Goal: Task Accomplishment & Management: Complete application form

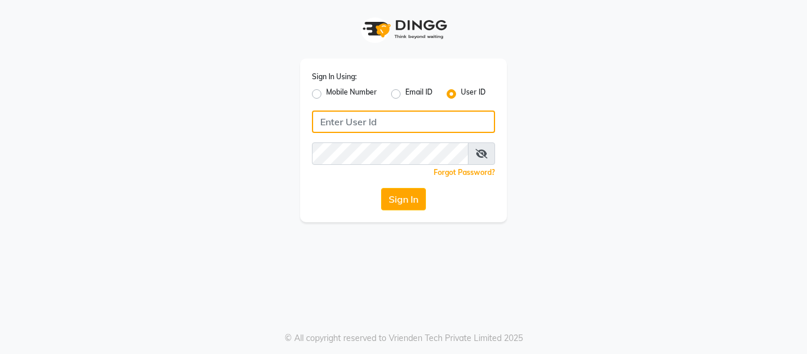
type input "9620411676"
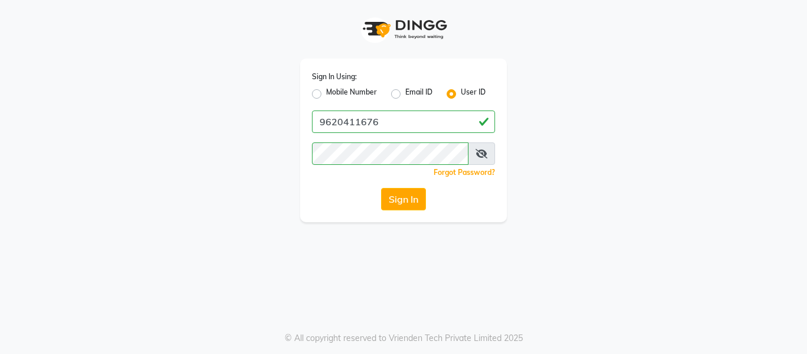
click at [326, 93] on label "Mobile Number" at bounding box center [351, 94] width 51 height 14
click at [326, 93] on input "Mobile Number" at bounding box center [330, 91] width 8 height 8
radio input "true"
radio input "false"
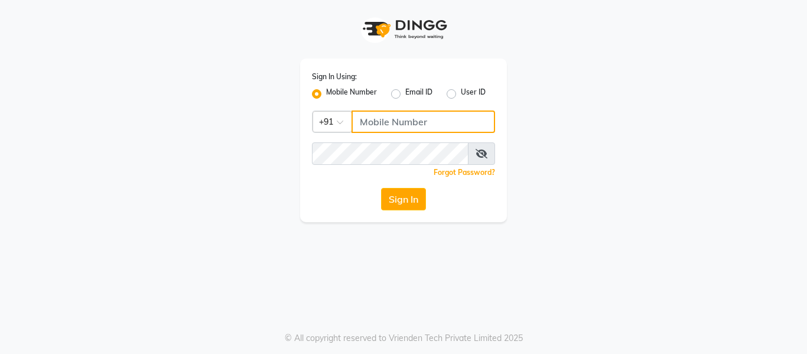
click at [366, 124] on input "Username" at bounding box center [424, 122] width 144 height 22
type input "9620411676"
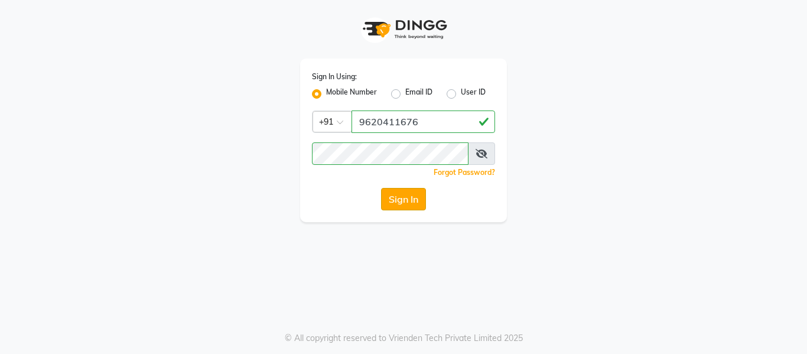
drag, startPoint x: 281, startPoint y: 194, endPoint x: 401, endPoint y: 193, distance: 120.0
click at [401, 193] on div "Sign In Using: Mobile Number Email ID User ID Country Code × [PHONE_NUMBER] Rem…" at bounding box center [404, 111] width 674 height 222
click at [401, 193] on button "Sign In" at bounding box center [403, 199] width 45 height 22
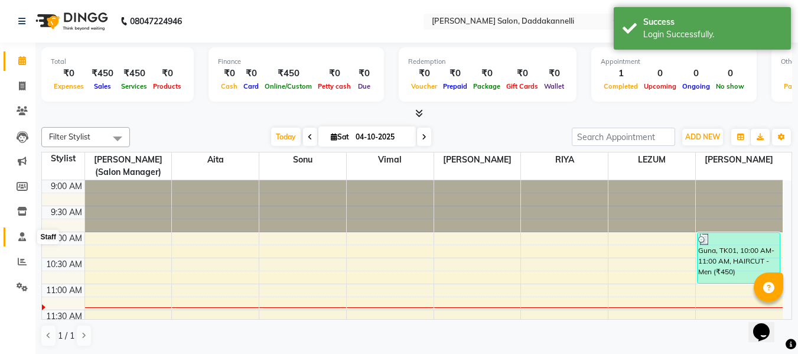
click at [22, 232] on icon at bounding box center [22, 236] width 8 height 9
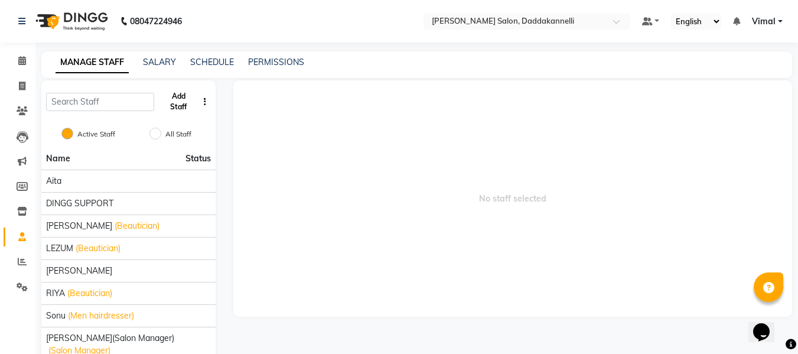
click at [181, 110] on button "Add Staff" at bounding box center [178, 101] width 39 height 31
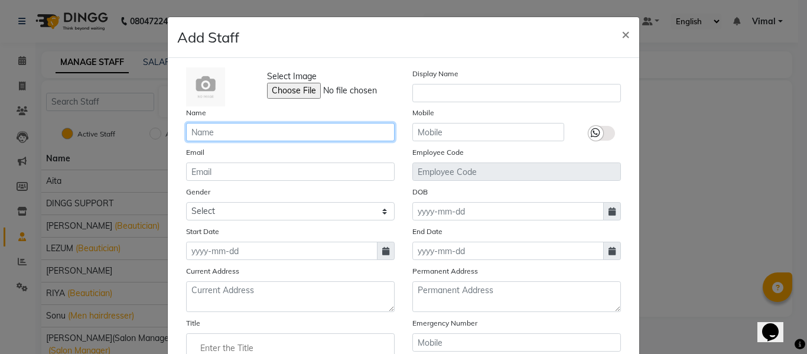
click at [267, 132] on input "text" at bounding box center [290, 132] width 209 height 18
type input "raman deep"
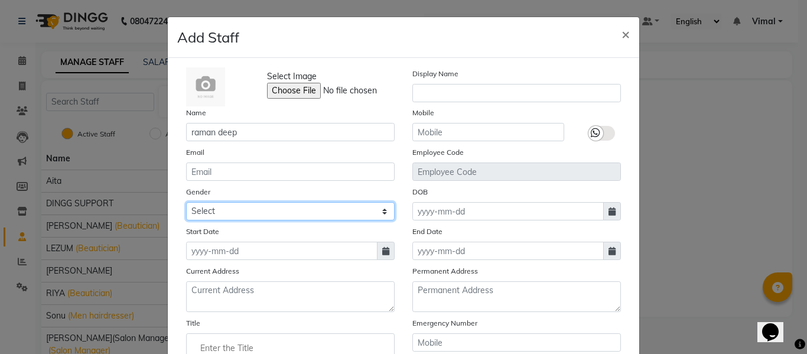
click at [225, 211] on select "Select [DEMOGRAPHIC_DATA] [DEMOGRAPHIC_DATA] Other Prefer Not To Say" at bounding box center [290, 211] width 209 height 18
select select "[DEMOGRAPHIC_DATA]"
click at [186, 202] on select "Select [DEMOGRAPHIC_DATA] [DEMOGRAPHIC_DATA] Other Prefer Not To Say" at bounding box center [290, 211] width 209 height 18
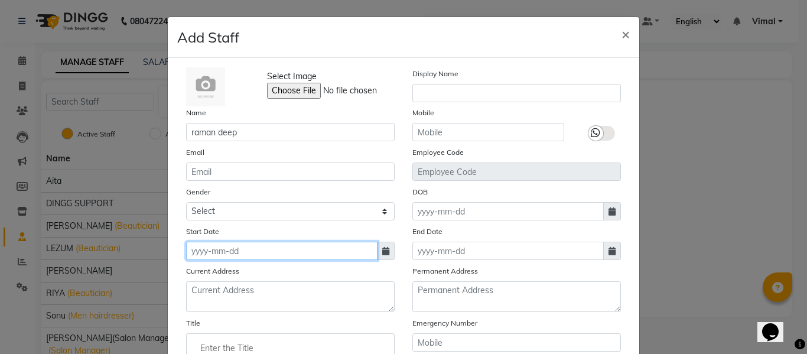
click at [207, 248] on input at bounding box center [281, 251] width 191 height 18
select select "10"
select select "2025"
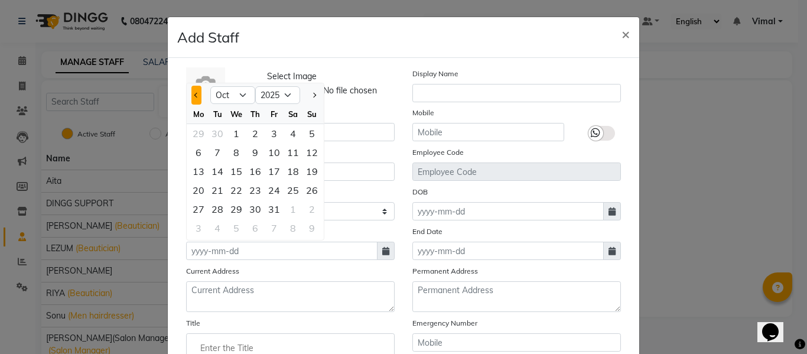
click at [191, 93] on button "Previous month" at bounding box center [196, 95] width 10 height 19
select select "9"
click at [303, 131] on div "7" at bounding box center [312, 133] width 19 height 19
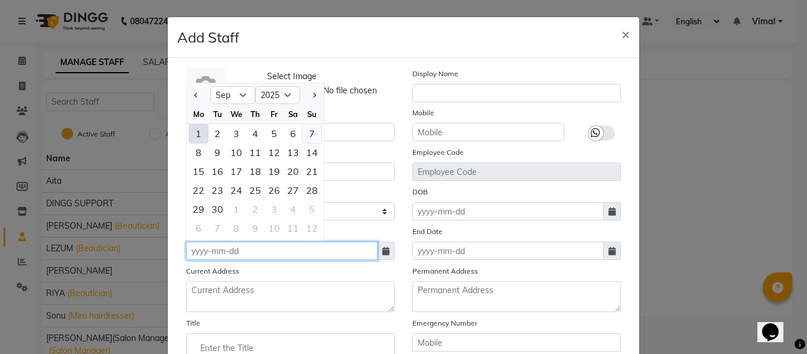
type input "07-09-2025"
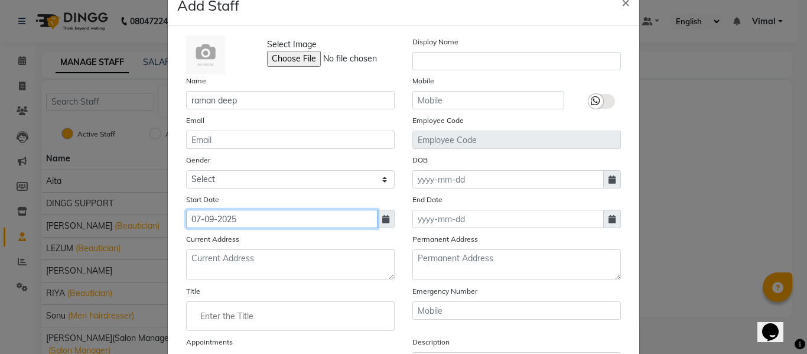
scroll to position [59, 0]
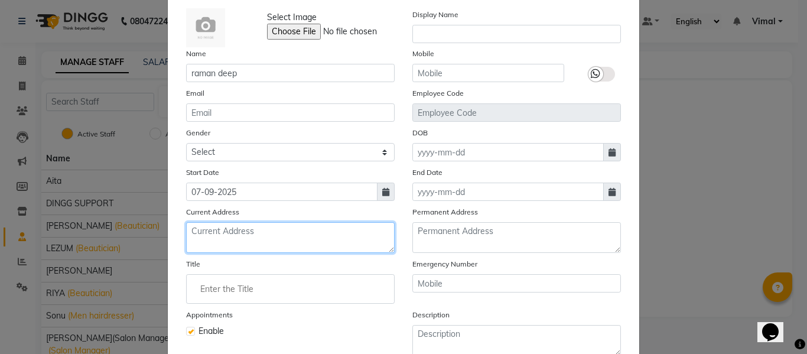
click at [258, 242] on textarea at bounding box center [290, 237] width 209 height 31
type textarea "[GEOGRAPHIC_DATA]"
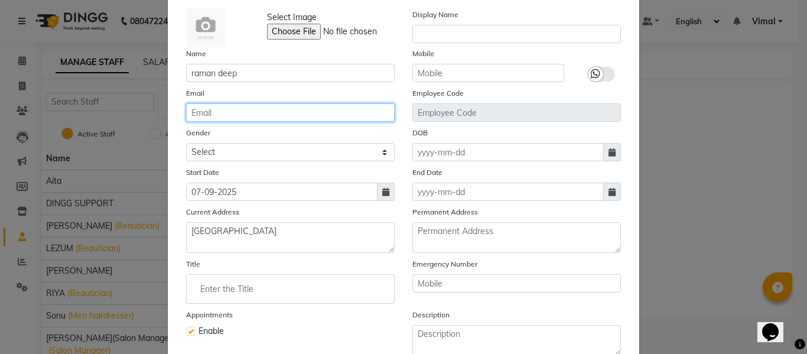
type input "[EMAIL_ADDRESS][DOMAIN_NAME]"
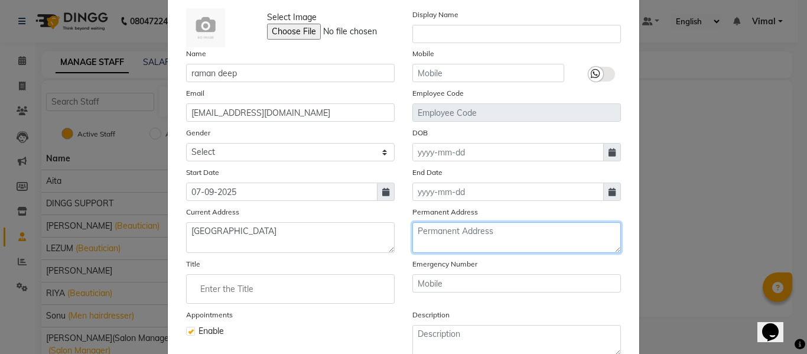
click at [472, 233] on textarea at bounding box center [516, 237] width 209 height 31
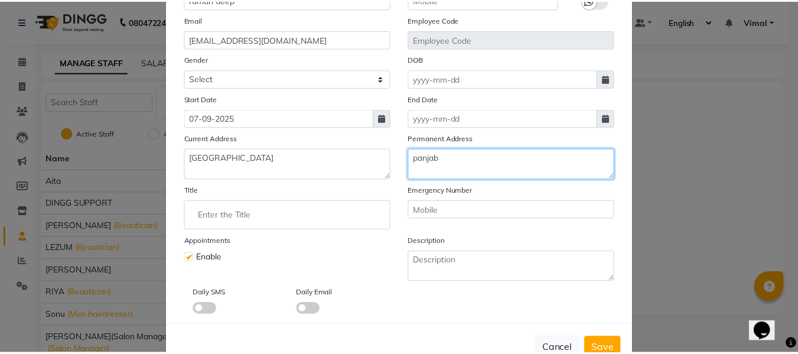
scroll to position [167, 0]
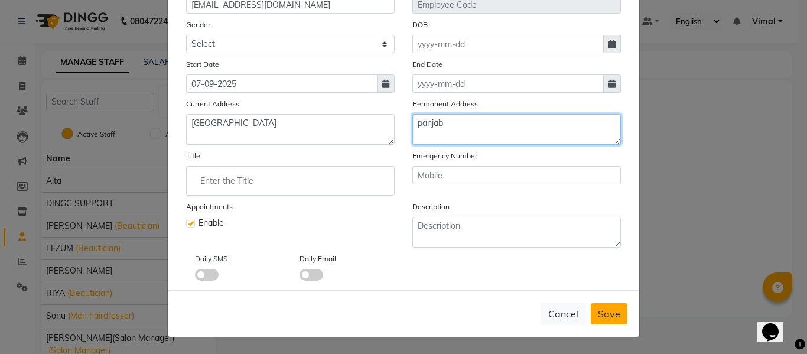
type textarea "panjab"
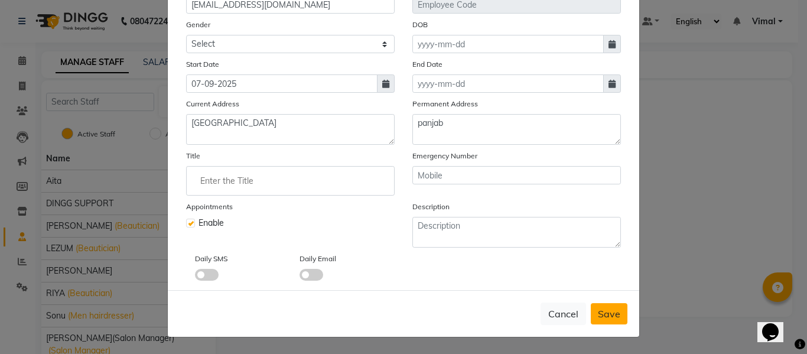
click at [606, 310] on span "Save" at bounding box center [609, 314] width 22 height 12
select select
checkbox input "false"
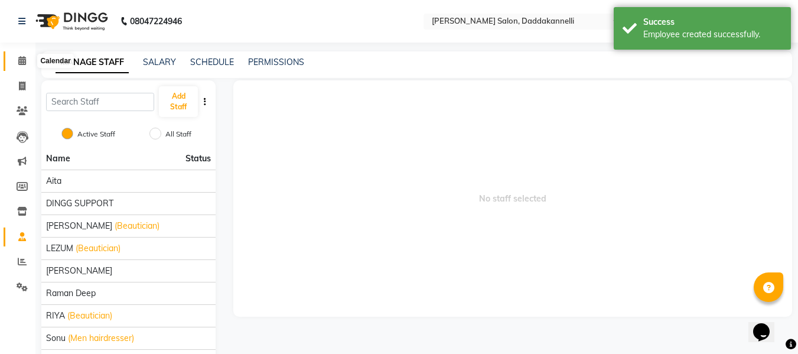
click at [22, 59] on icon at bounding box center [22, 60] width 8 height 9
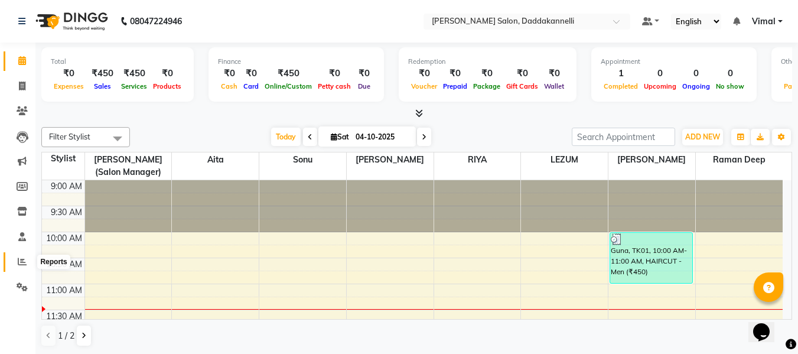
click at [23, 262] on icon at bounding box center [22, 261] width 9 height 9
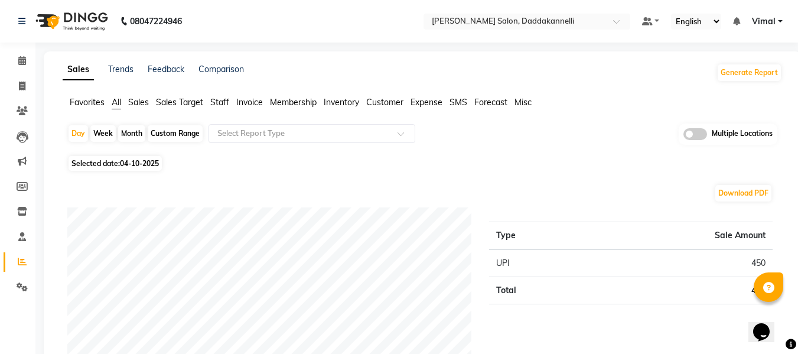
click at [132, 133] on div "Month" at bounding box center [131, 133] width 27 height 17
select select "10"
select select "2025"
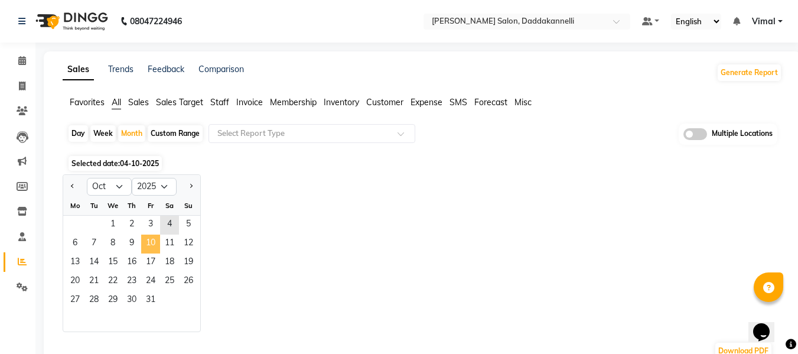
click at [149, 236] on span "10" at bounding box center [150, 244] width 19 height 19
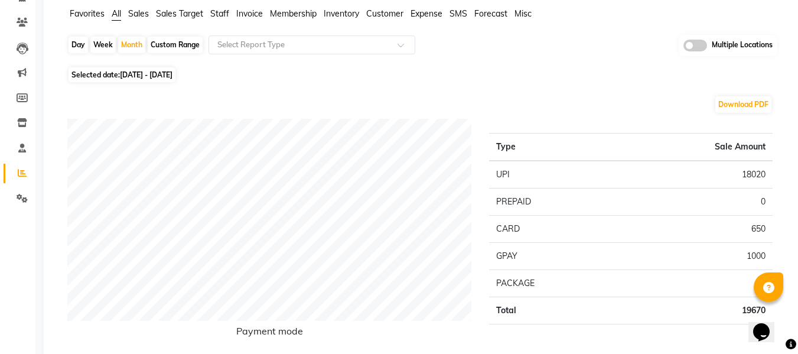
scroll to position [88, 0]
select select "service"
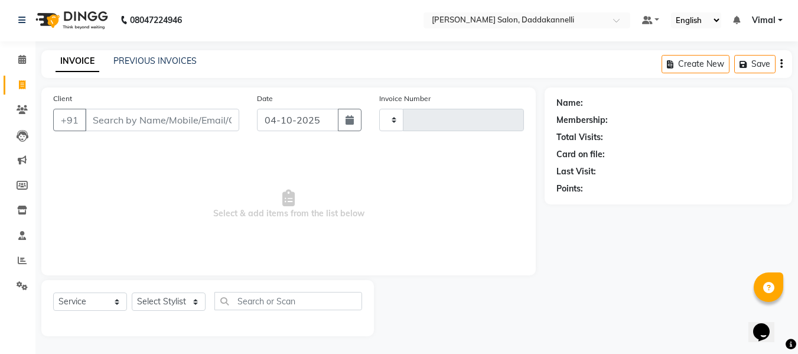
scroll to position [1, 0]
